Goal: Browse casually

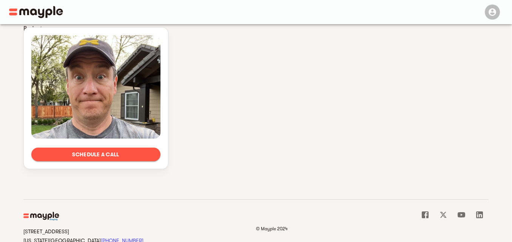
scroll to position [468, 0]
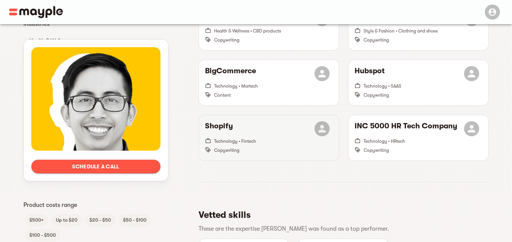
scroll to position [248, 0]
